Goal: Navigation & Orientation: Go to known website

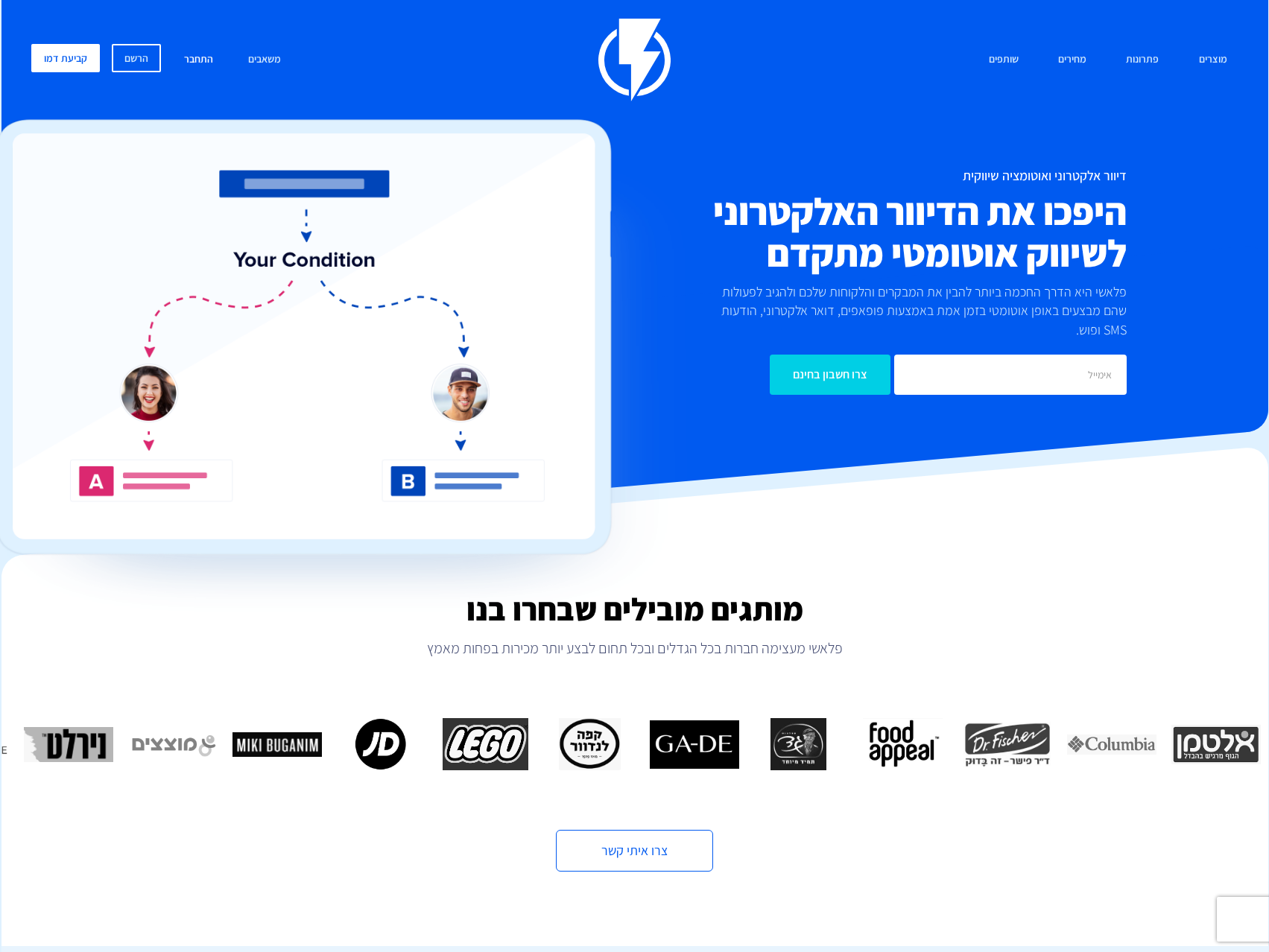
click at [210, 54] on link "התחבר" at bounding box center [199, 60] width 52 height 32
click at [210, 62] on link "התחבר" at bounding box center [199, 60] width 52 height 32
